Goal: Information Seeking & Learning: Learn about a topic

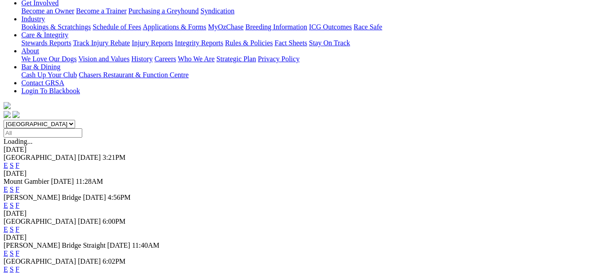
scroll to position [170, 0]
click at [20, 265] on link "F" at bounding box center [18, 269] width 4 height 8
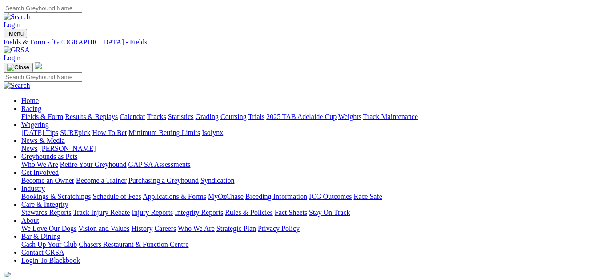
click at [219, 113] on link "Grading" at bounding box center [207, 117] width 23 height 8
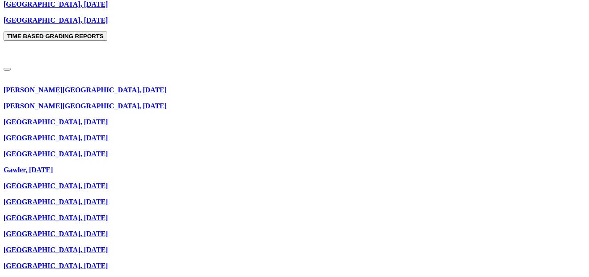
scroll to position [805, 0]
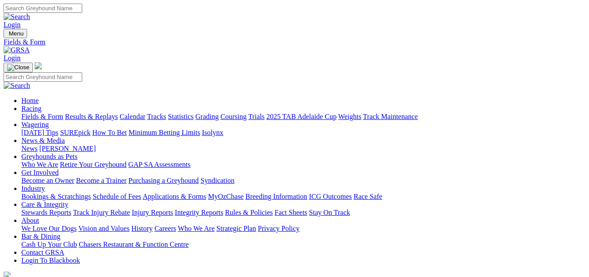
click at [46, 113] on link "Fields & Form" at bounding box center [42, 117] width 42 height 8
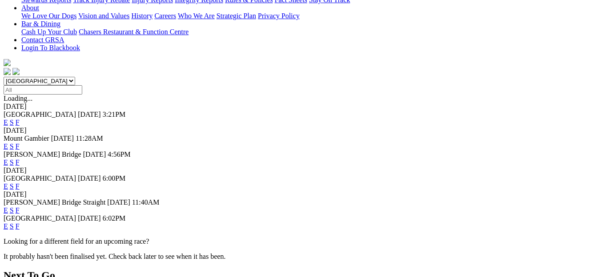
scroll to position [214, 0]
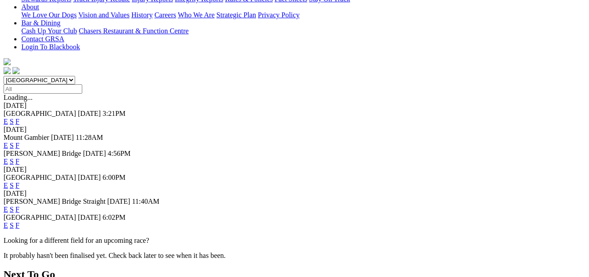
click at [20, 206] on link "F" at bounding box center [18, 210] width 4 height 8
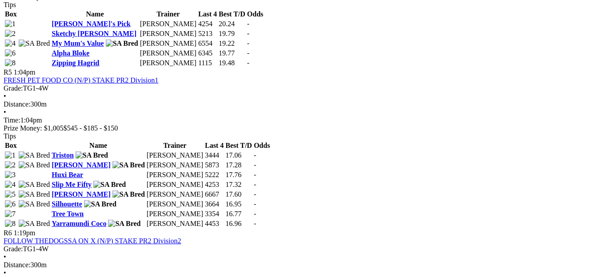
scroll to position [952, 0]
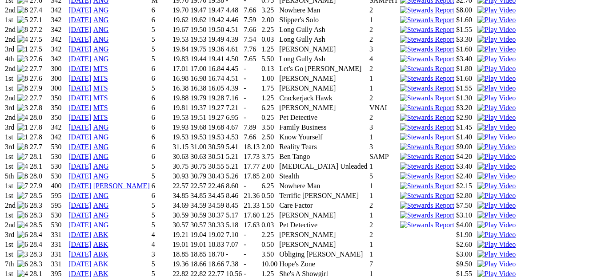
scroll to position [666, 0]
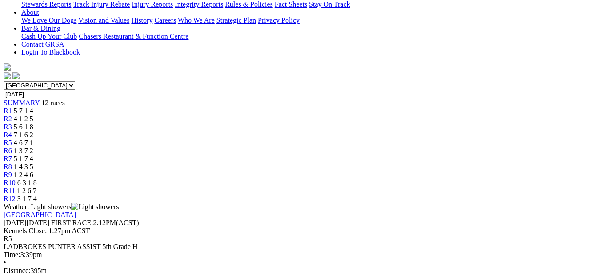
scroll to position [209, 0]
